Goal: Task Accomplishment & Management: Use online tool/utility

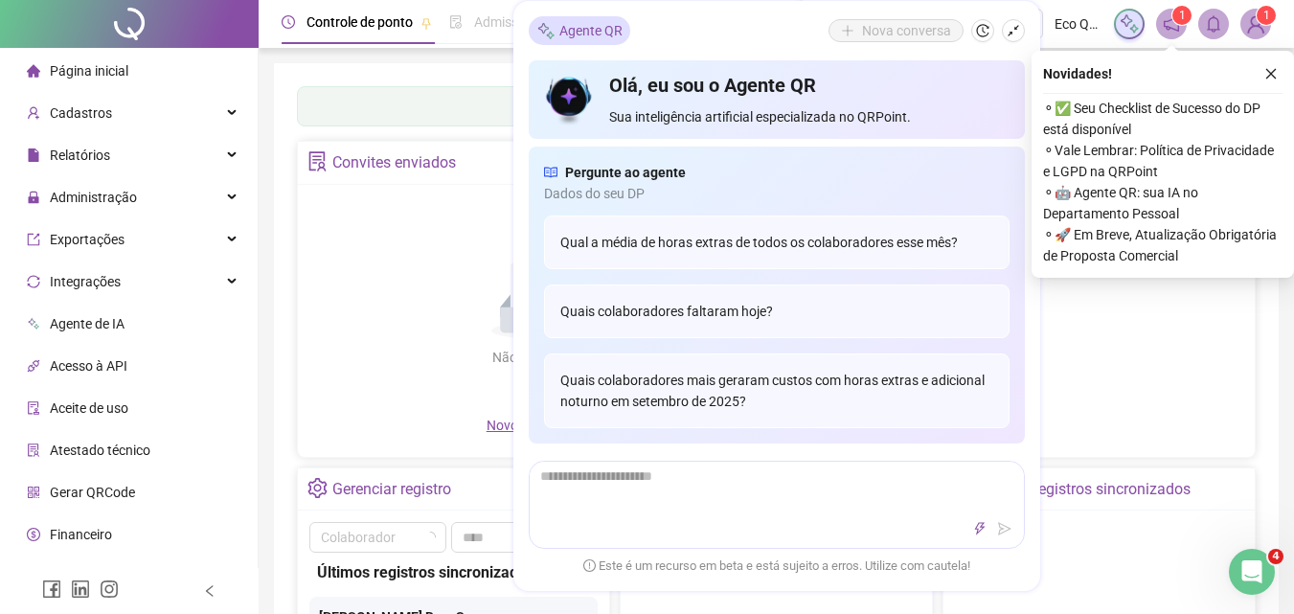
click at [1265, 69] on icon "close" at bounding box center [1270, 73] width 13 height 13
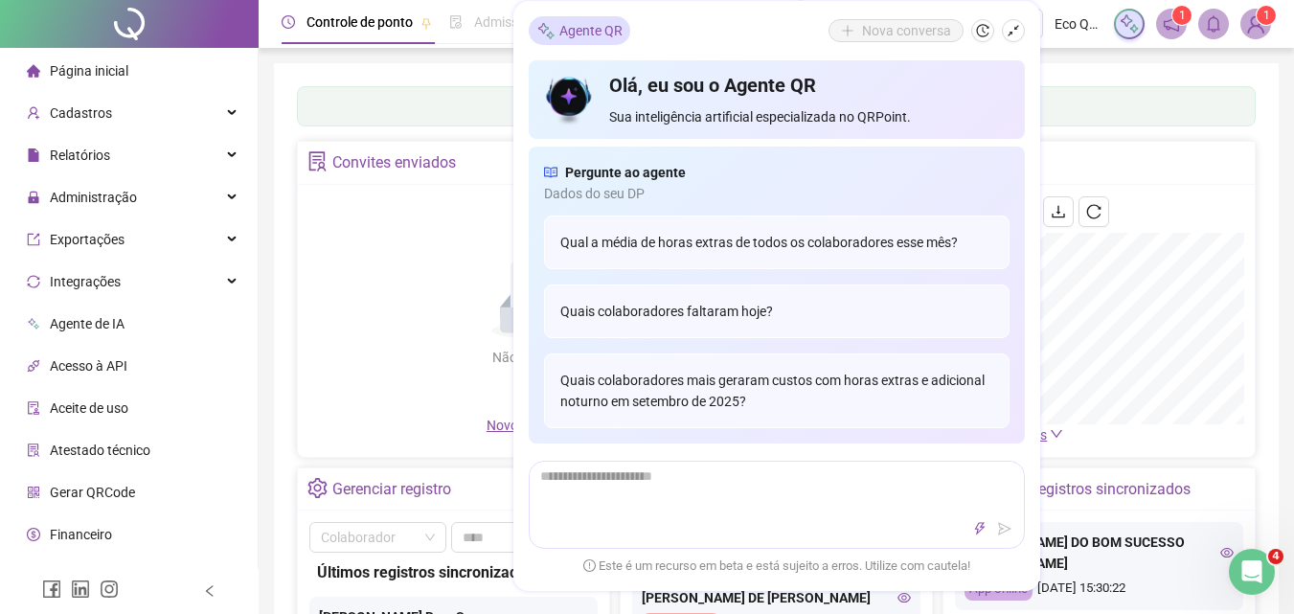
click at [154, 492] on li "Gerar QRCode" at bounding box center [129, 492] width 250 height 38
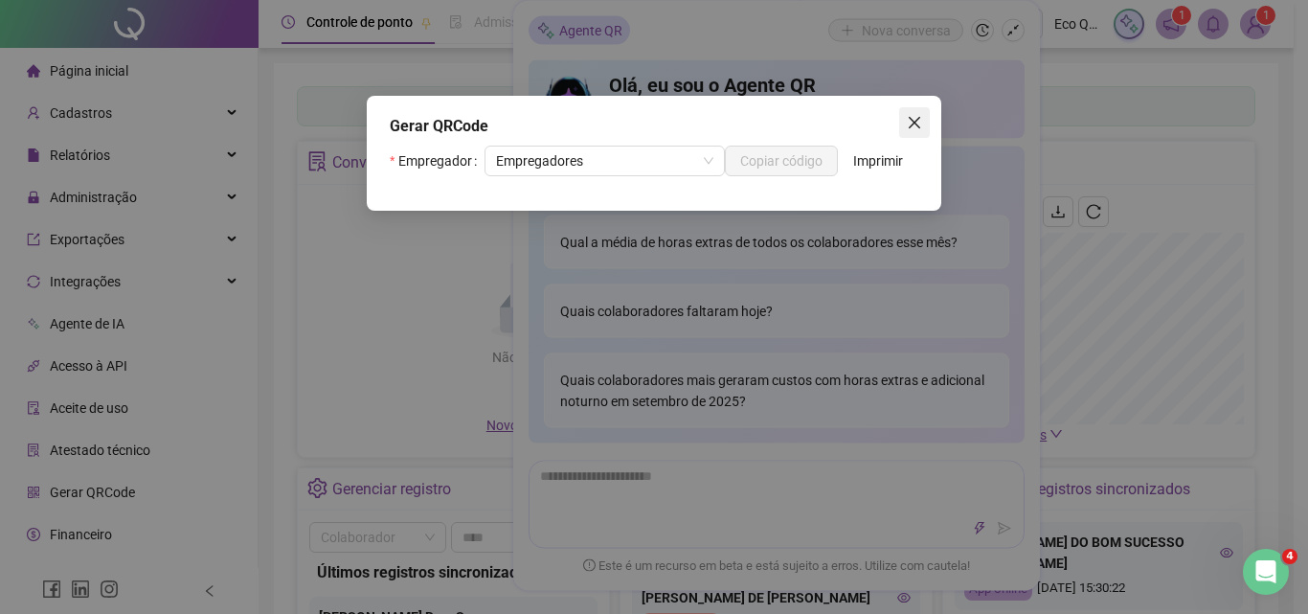
click at [907, 117] on icon "close" at bounding box center [914, 122] width 15 height 15
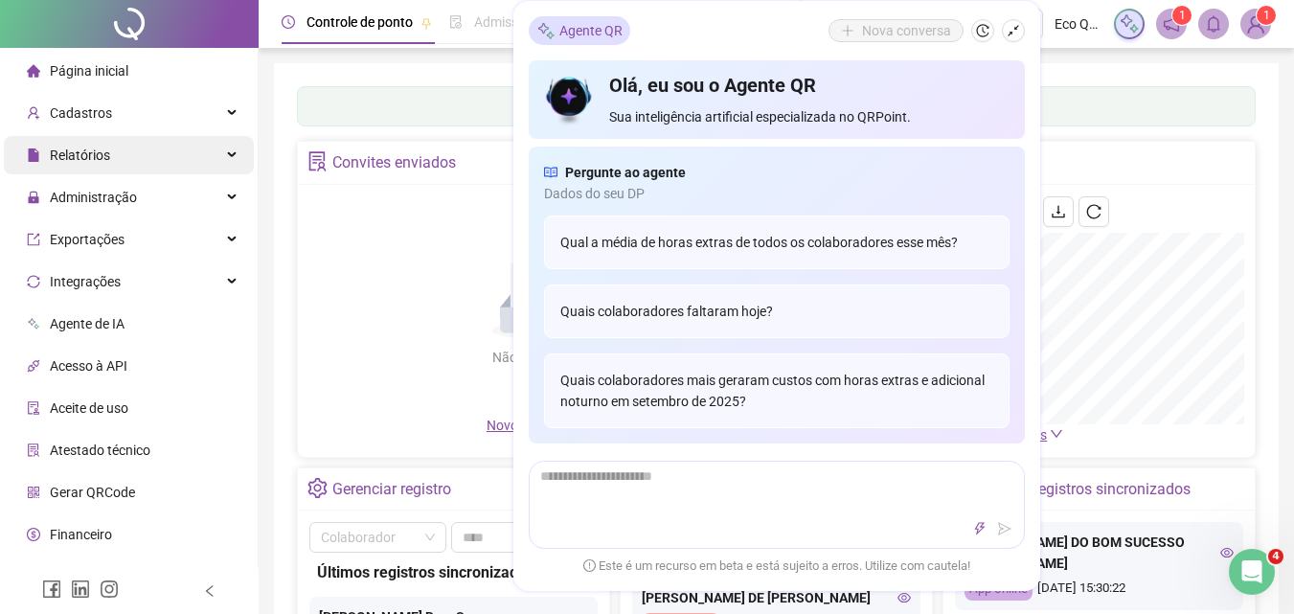
click at [103, 81] on div "Página inicial" at bounding box center [78, 71] width 102 height 38
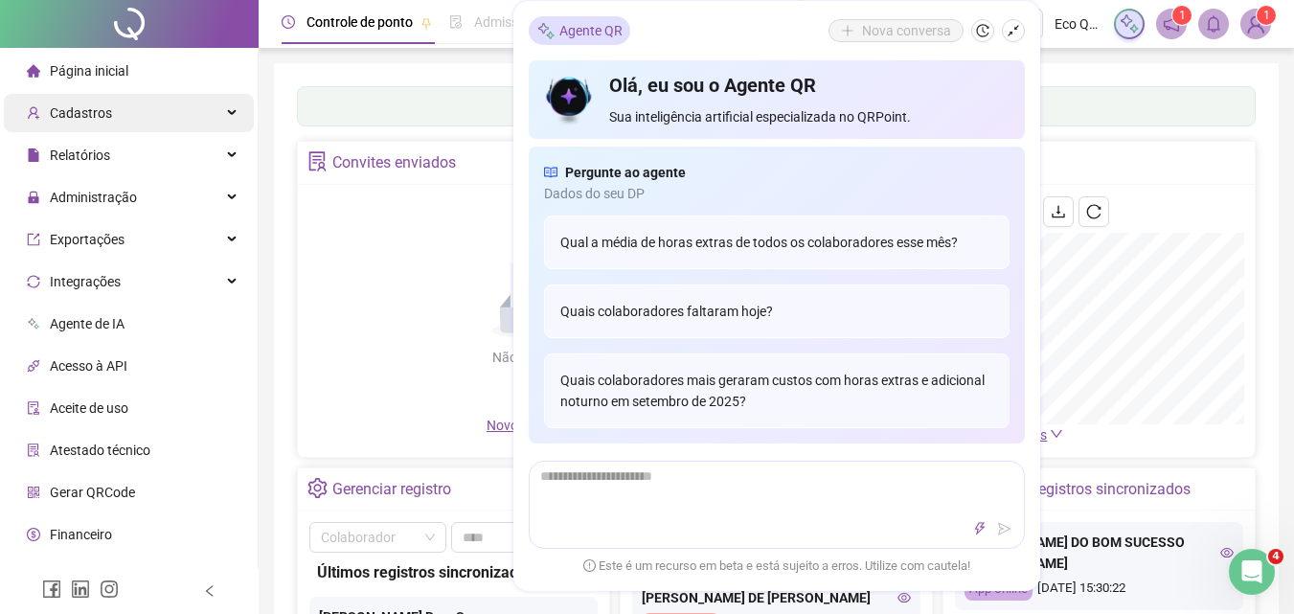
click at [115, 114] on div "Cadastros" at bounding box center [129, 113] width 250 height 38
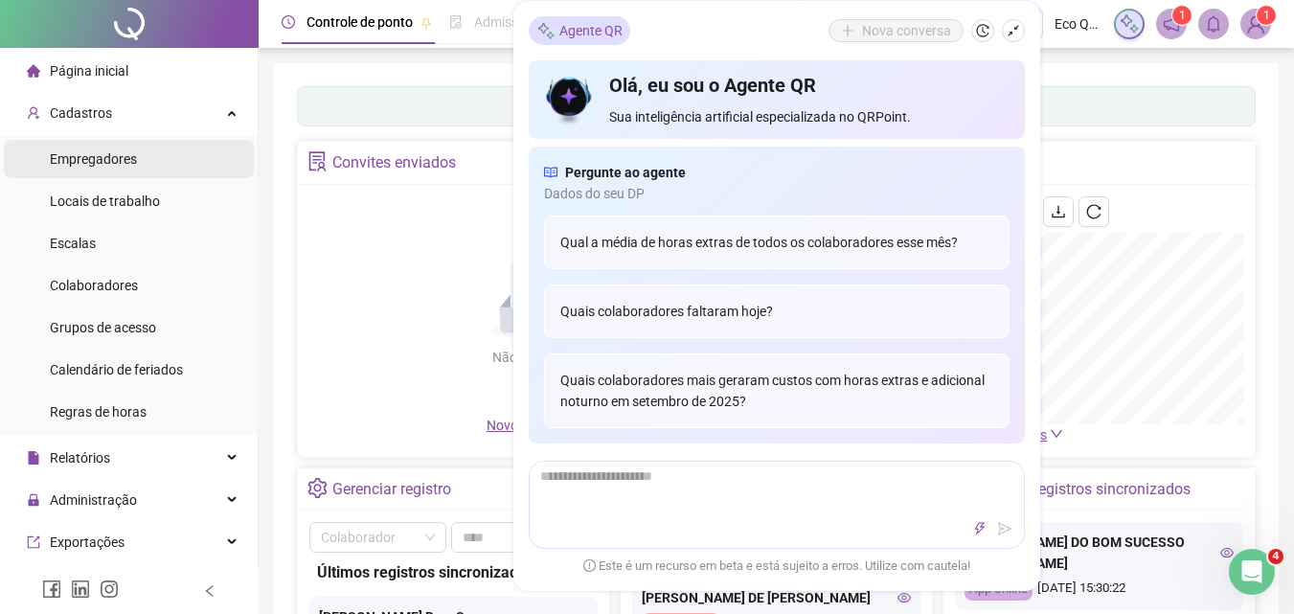
click at [119, 165] on span "Empregadores" at bounding box center [93, 158] width 87 height 15
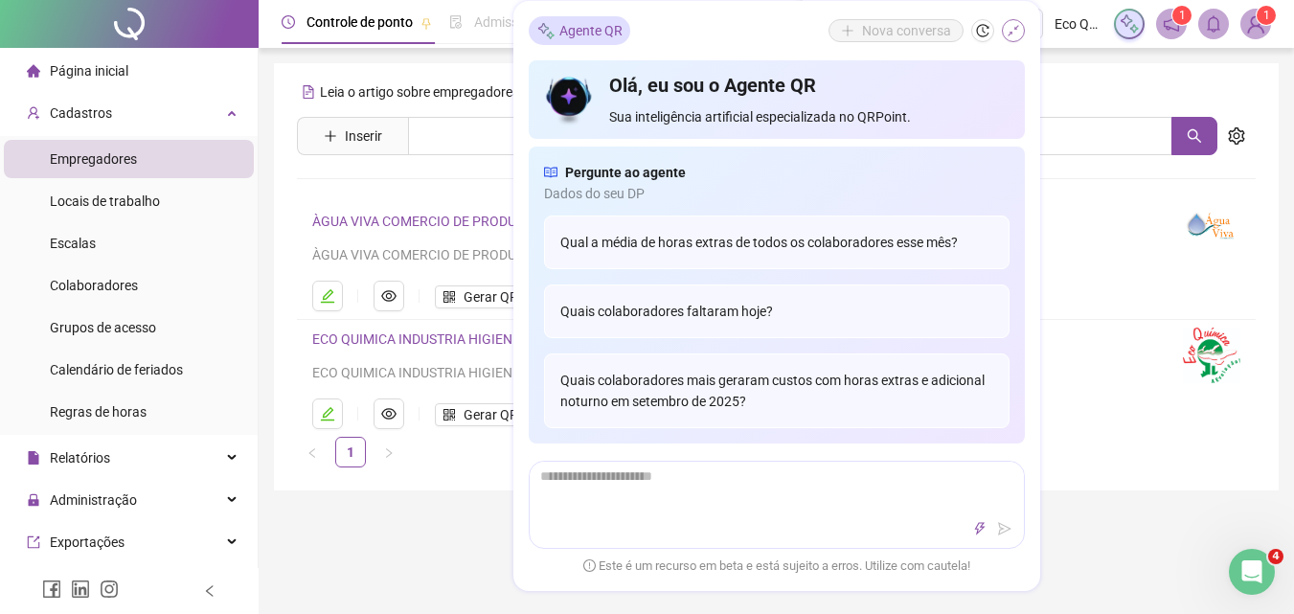
click at [1012, 35] on icon "shrink" at bounding box center [1013, 30] width 13 height 13
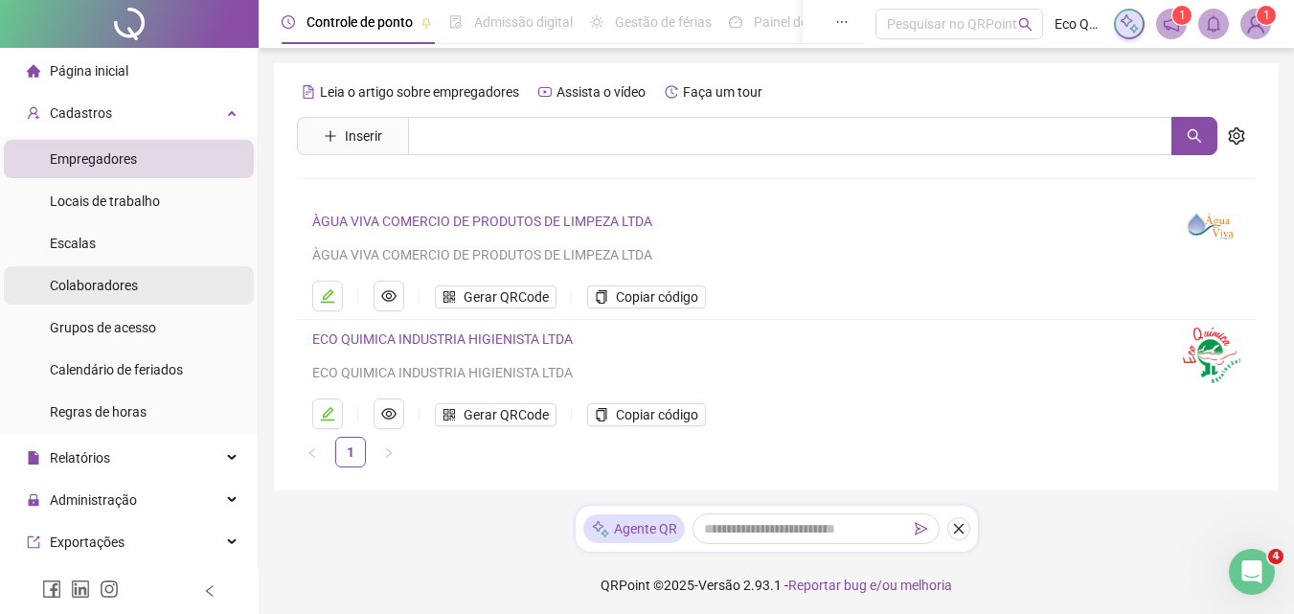
click at [138, 286] on li "Colaboradores" at bounding box center [129, 285] width 250 height 38
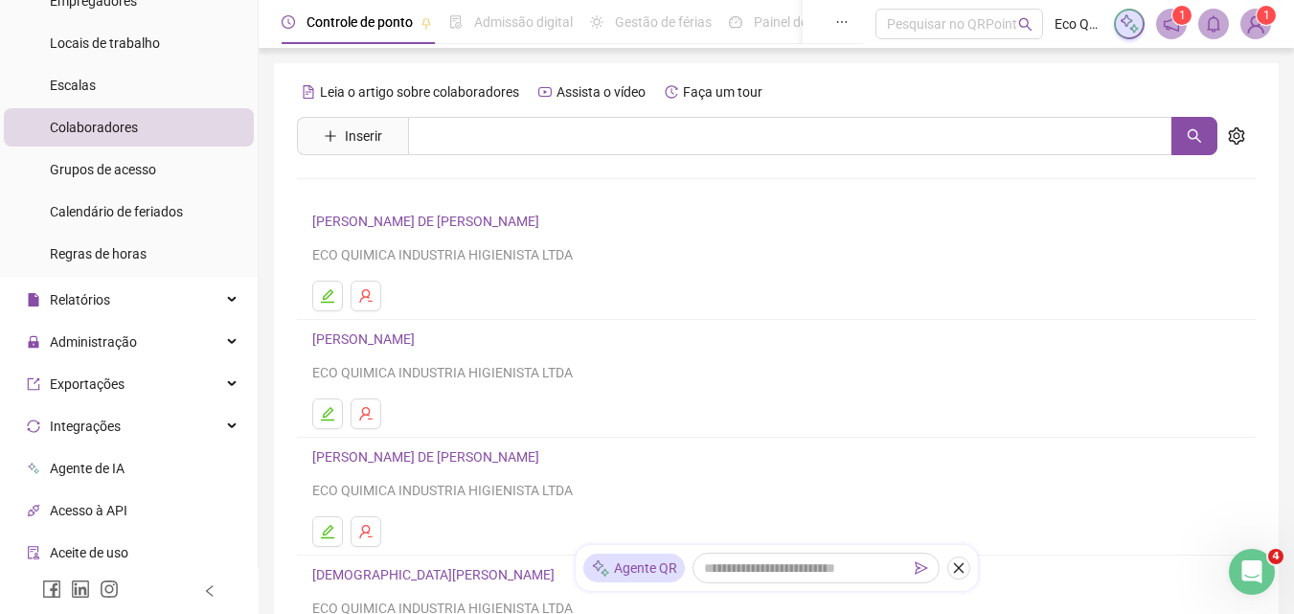
scroll to position [192, 0]
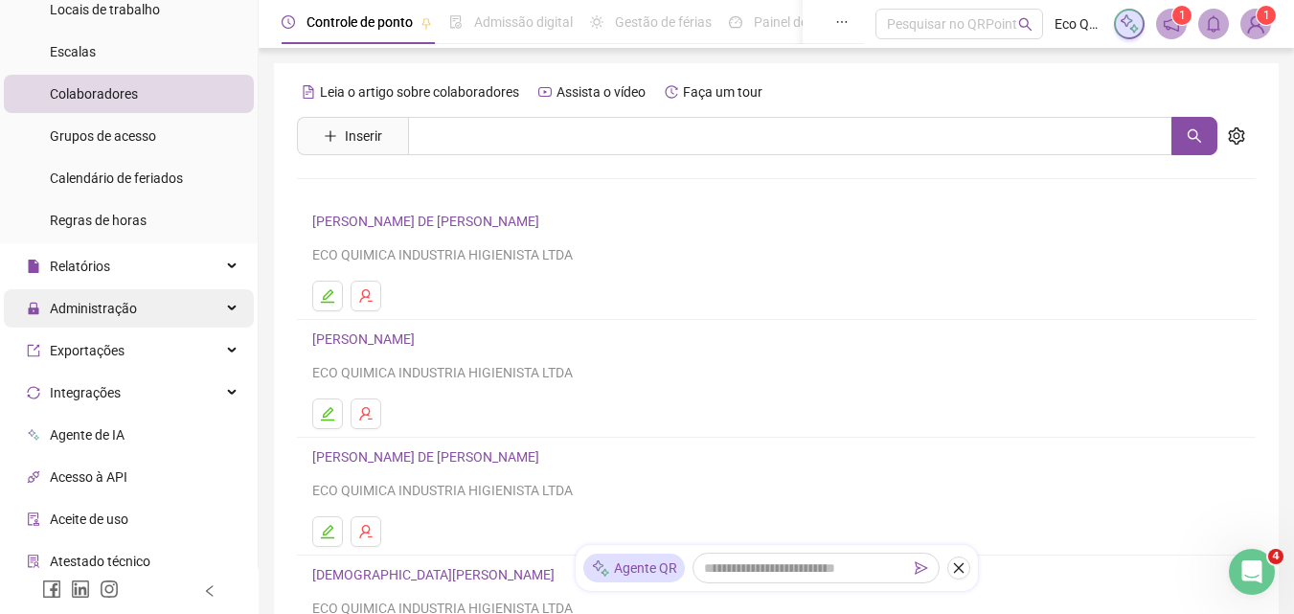
click at [141, 310] on div "Administração" at bounding box center [129, 308] width 250 height 38
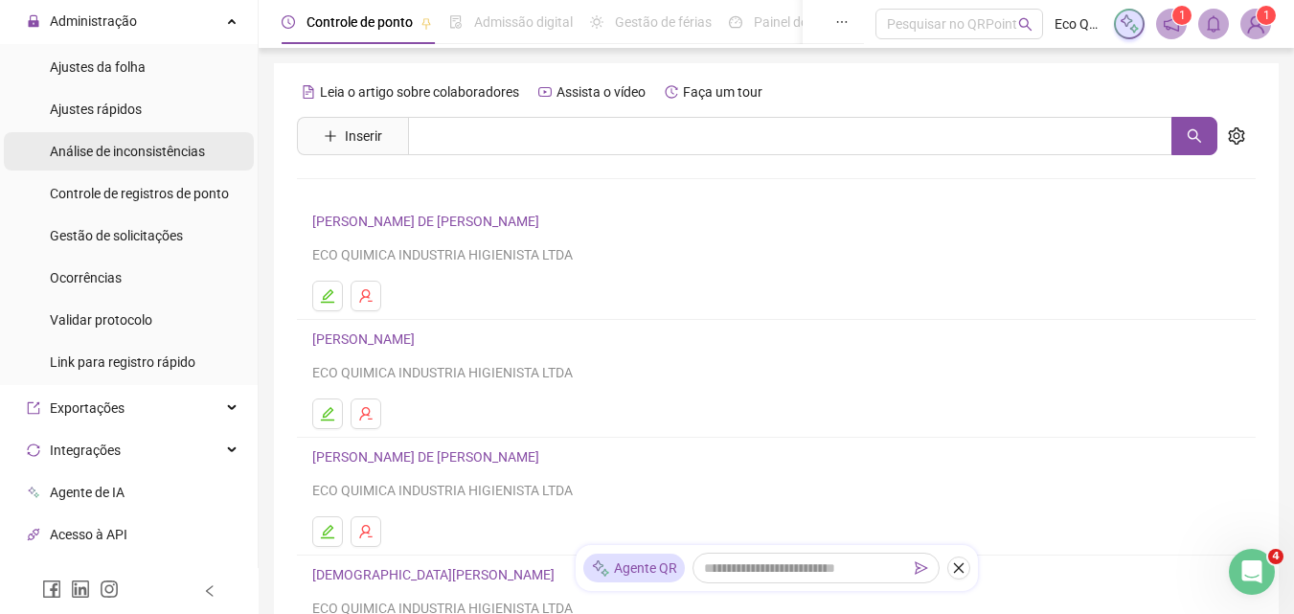
scroll to position [383, 0]
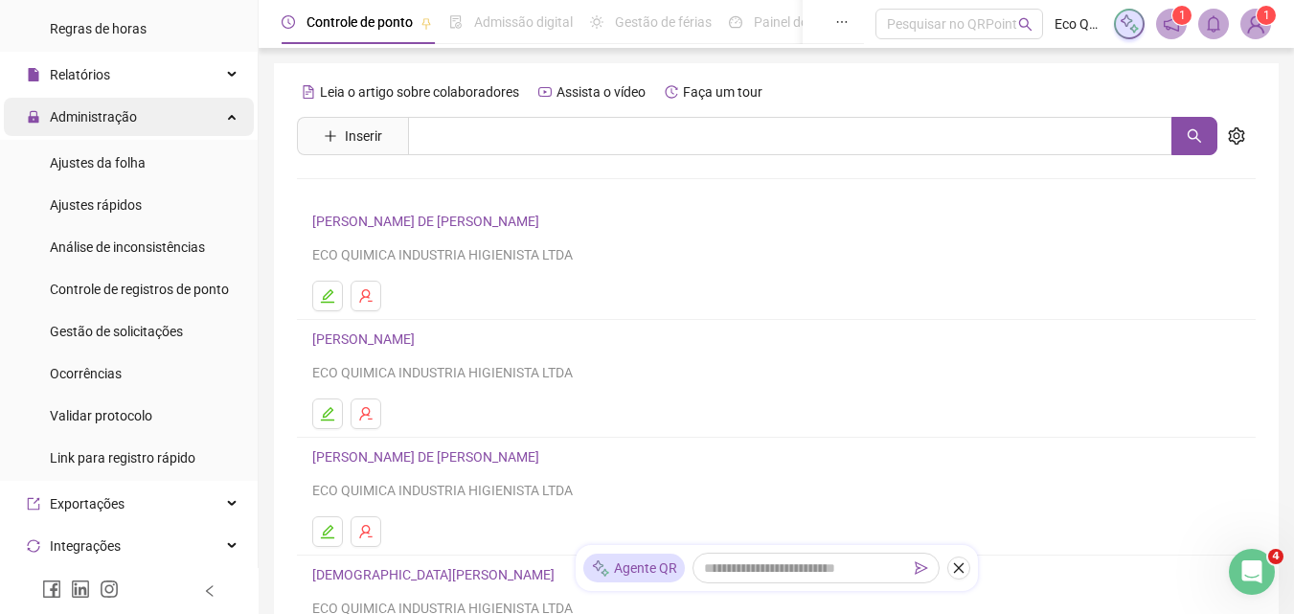
click at [165, 113] on div "Administração" at bounding box center [129, 117] width 250 height 38
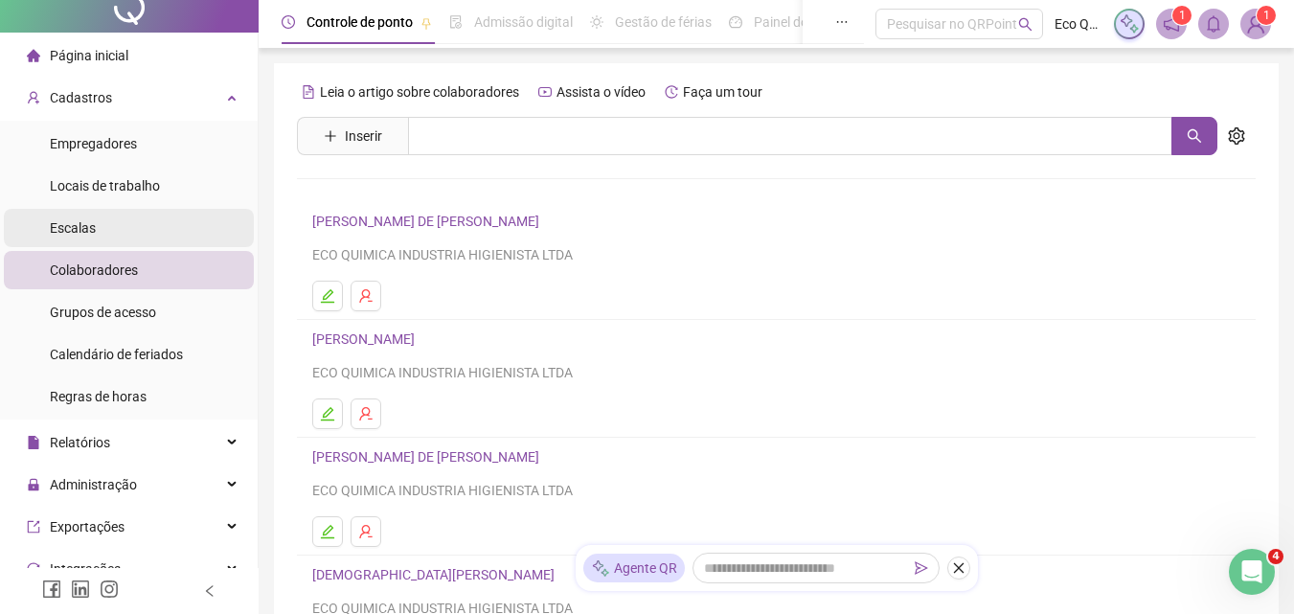
scroll to position [0, 0]
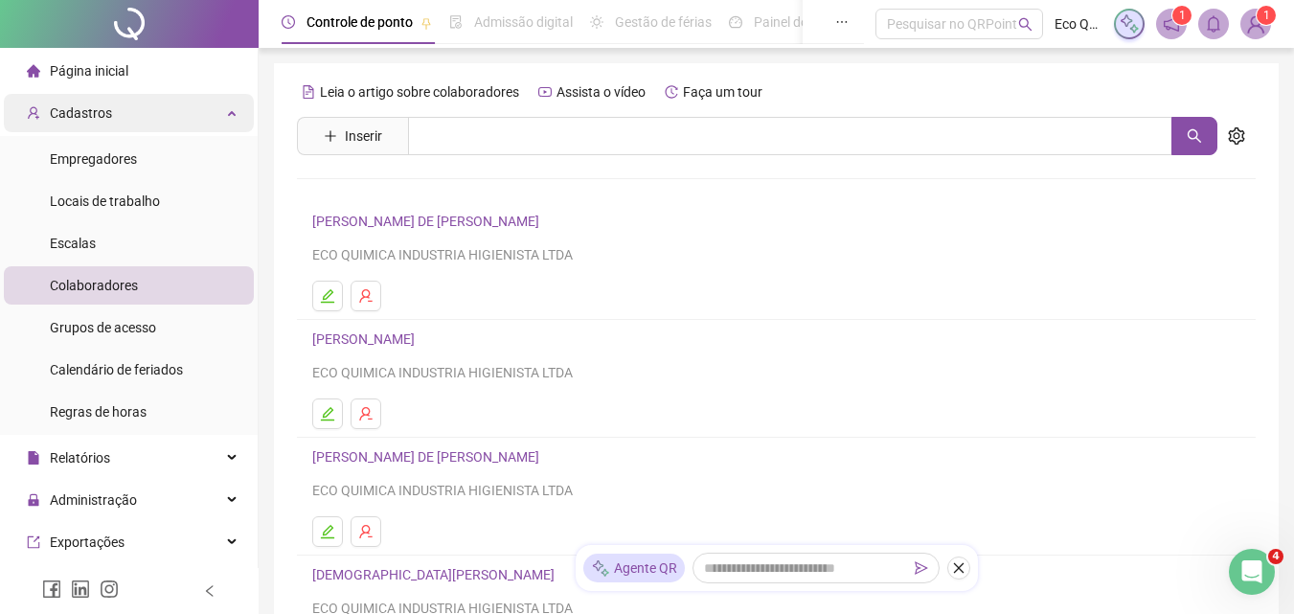
click at [228, 115] on div "Cadastros" at bounding box center [129, 113] width 250 height 38
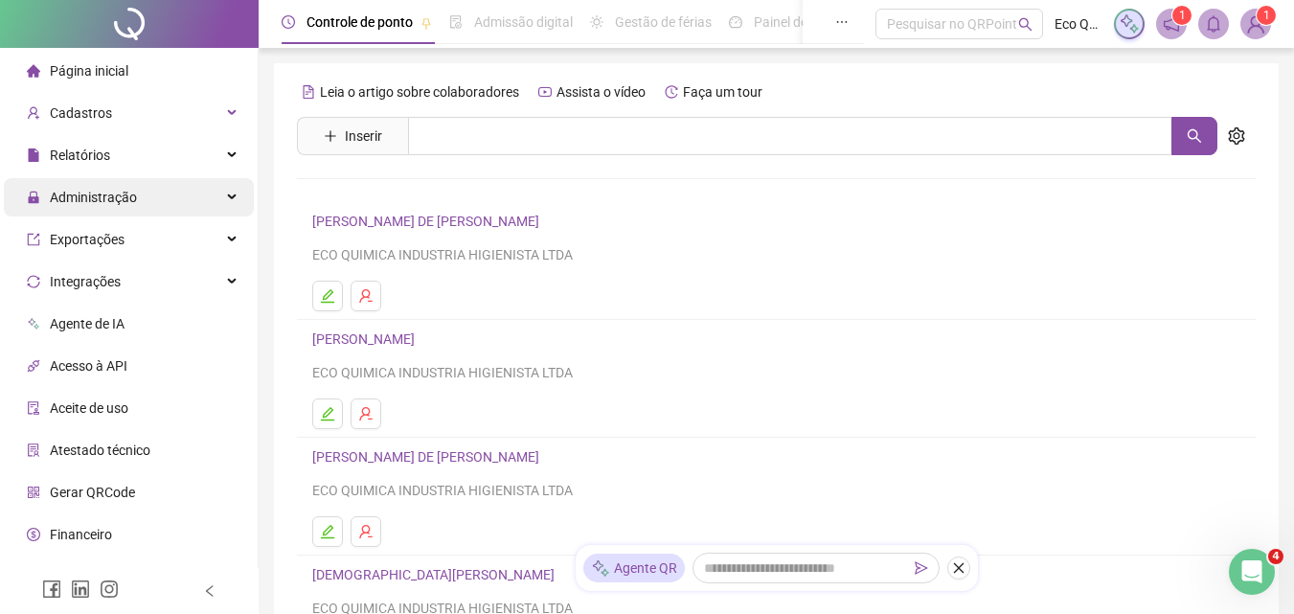
click at [211, 196] on div "Administração" at bounding box center [129, 197] width 250 height 38
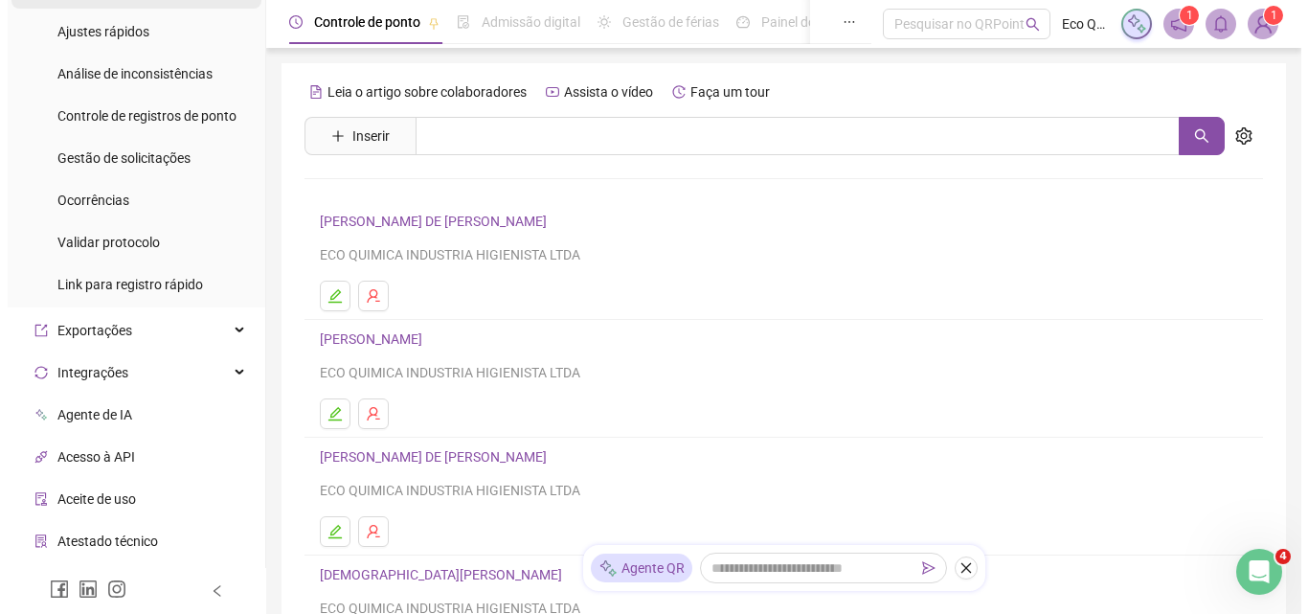
scroll to position [287, 0]
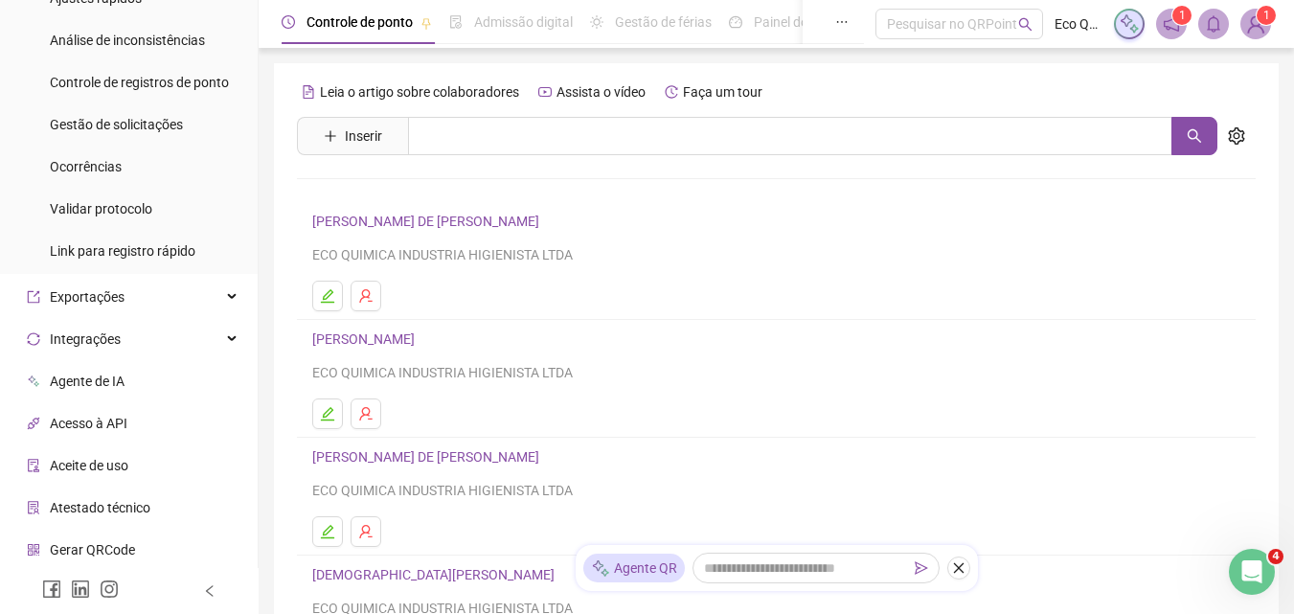
click at [104, 549] on span "Gerar QRCode" at bounding box center [92, 549] width 85 height 15
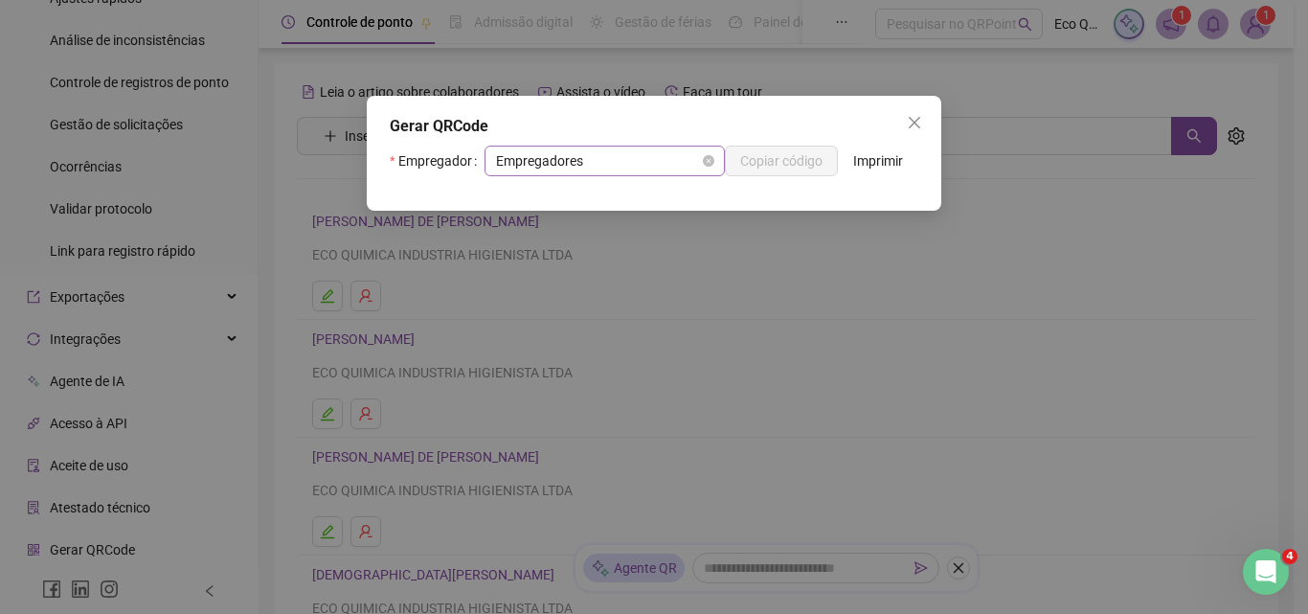
click at [667, 156] on span "Empregadores" at bounding box center [604, 161] width 217 height 29
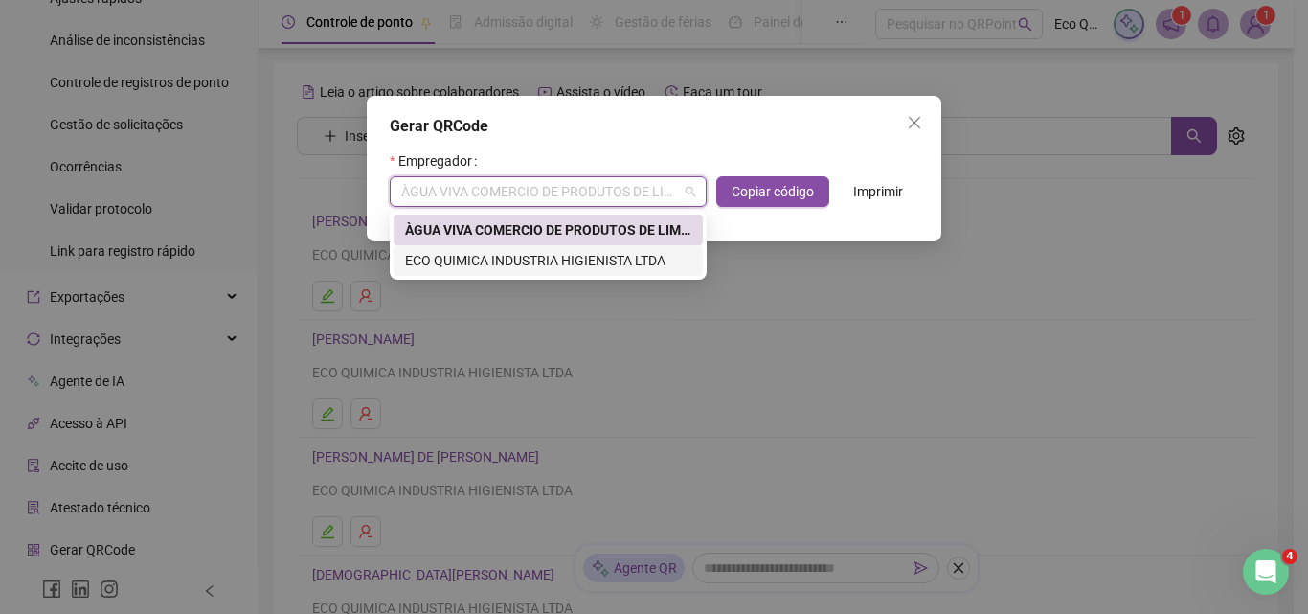
click at [587, 255] on div "ECO QUIMICA INDUSTRIA HIGIENISTA LTDA" at bounding box center [548, 260] width 286 height 21
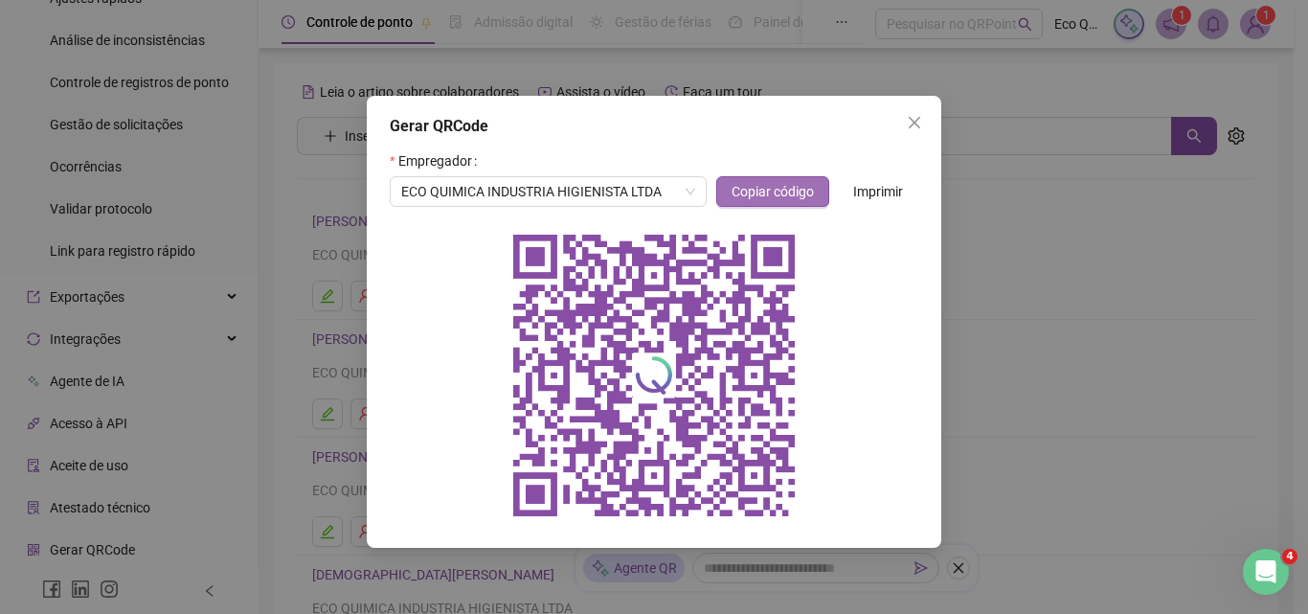
click at [756, 184] on span "Copiar código" at bounding box center [773, 191] width 82 height 21
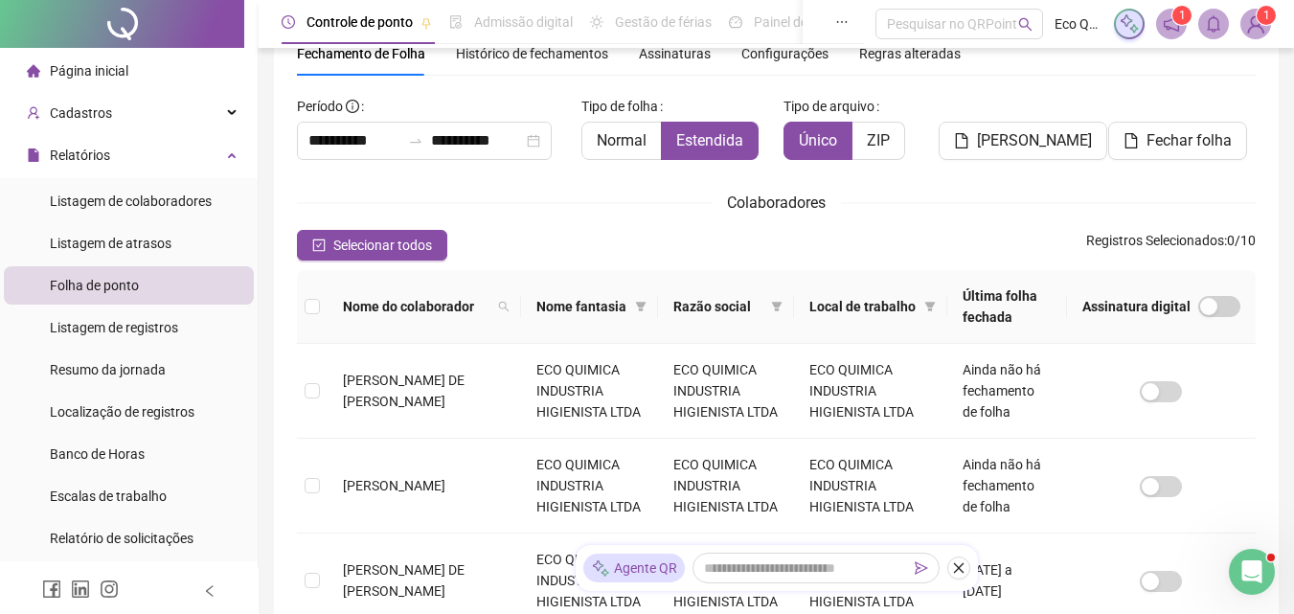
scroll to position [736, 0]
